Goal: Information Seeking & Learning: Learn about a topic

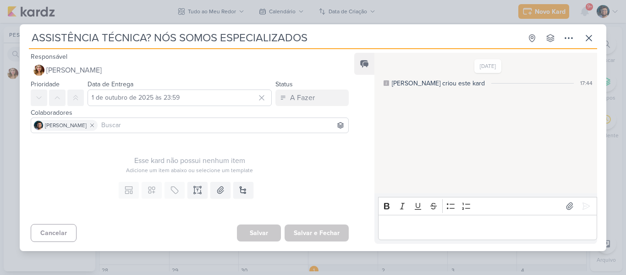
scroll to position [87, 0]
click at [102, 20] on div "ASSISTÊNCIA TÉCNICA? NÓS SOMOS ESPECIALIZADOS Criado por [PERSON_NAME]" at bounding box center [313, 137] width 626 height 275
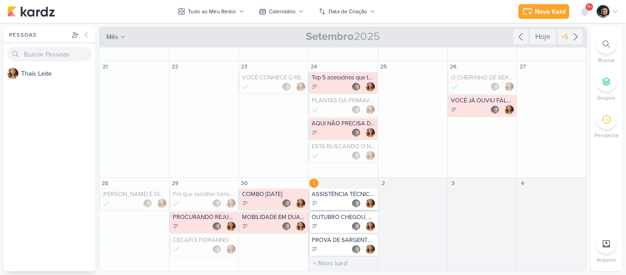
click at [326, 201] on div at bounding box center [344, 202] width 64 height 9
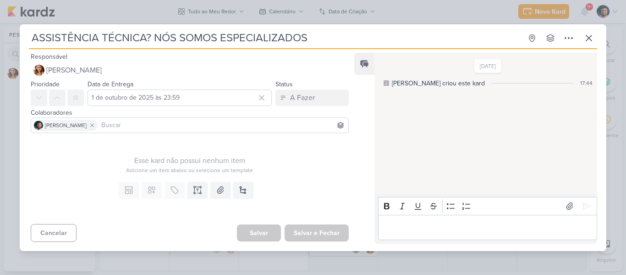
click at [479, 224] on p "Editor editing area: main" at bounding box center [487, 226] width 209 height 11
click at [590, 38] on icon at bounding box center [588, 37] width 5 height 5
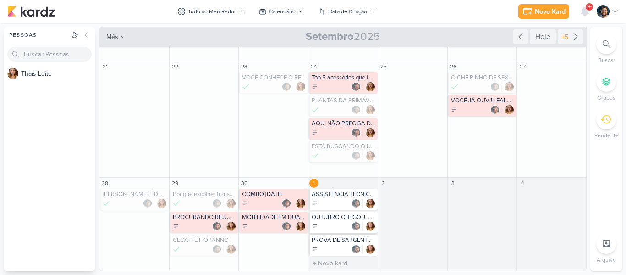
click at [342, 213] on div "OUTUBRO CHEGOU, DICA DE PLANTAS DE SOL PLENO" at bounding box center [342, 221] width 69 height 21
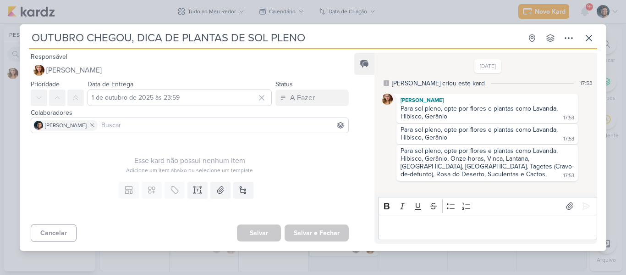
click at [208, 21] on div "OUTUBRO CHEGOU, DICA DE PLANTAS DE SOL PLENO Criado por [PERSON_NAME]" at bounding box center [313, 137] width 626 height 275
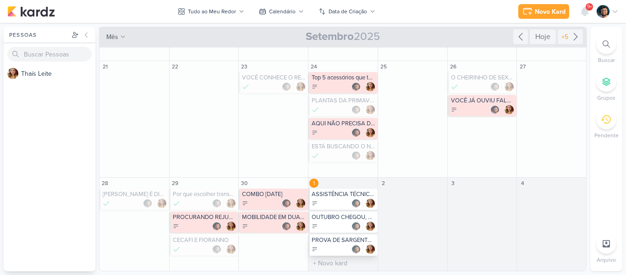
click at [326, 242] on div "PROVA DE SARGENTO DA EEAR - 30/11" at bounding box center [344, 239] width 64 height 7
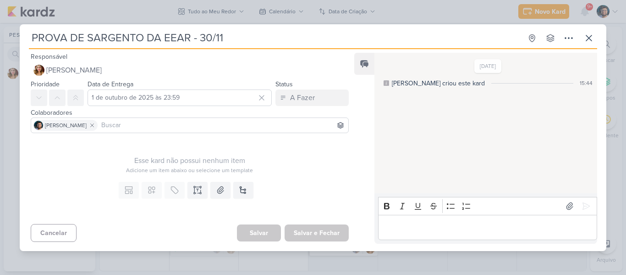
drag, startPoint x: 89, startPoint y: 39, endPoint x: 189, endPoint y: 35, distance: 100.0
click at [189, 35] on input "PROVA DE SARGENTO DA EEAR - 30/11" at bounding box center [275, 38] width 493 height 16
click at [147, 58] on div "Responsável [PERSON_NAME] Nenhum contato encontrado create new contact Novo Con…" at bounding box center [186, 64] width 333 height 27
drag, startPoint x: 87, startPoint y: 38, endPoint x: 188, endPoint y: 33, distance: 101.4
click at [188, 33] on input "PROVA DE SARGENTO DA EEAR - 30/11" at bounding box center [275, 38] width 493 height 16
